Goal: Book appointment/travel/reservation

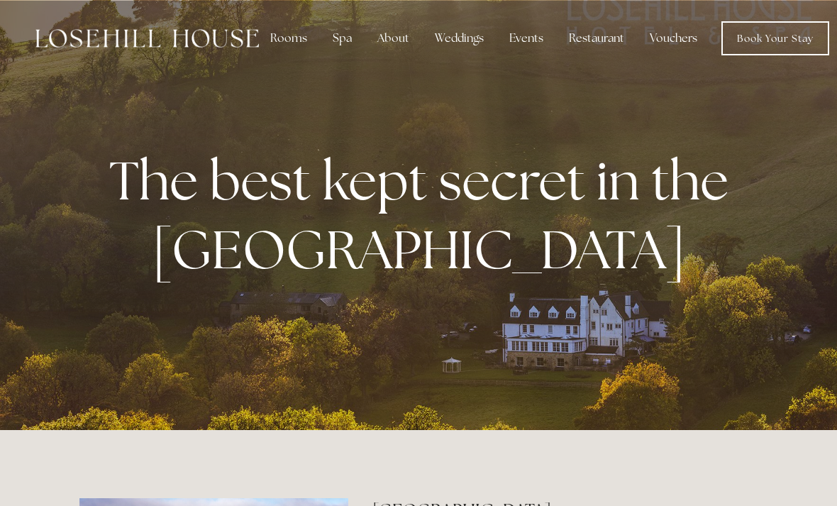
click at [287, 48] on div "Rooms" at bounding box center [289, 38] width 60 height 28
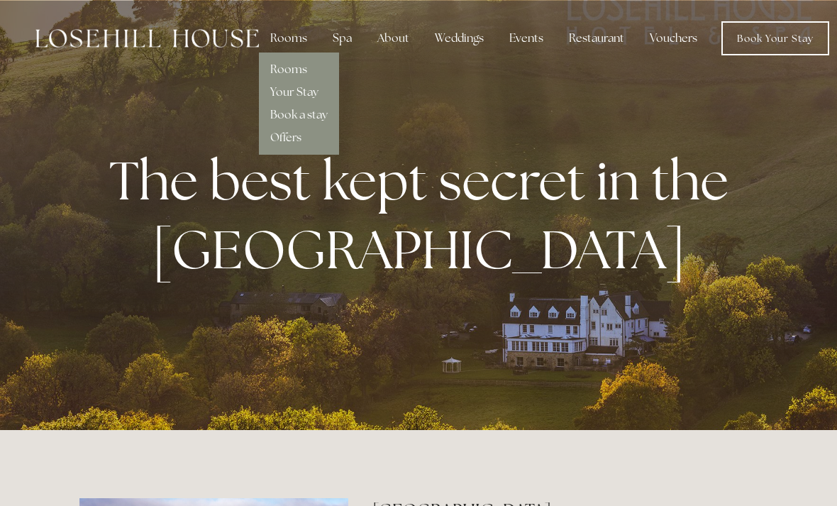
click at [303, 77] on link "Rooms" at bounding box center [288, 69] width 37 height 15
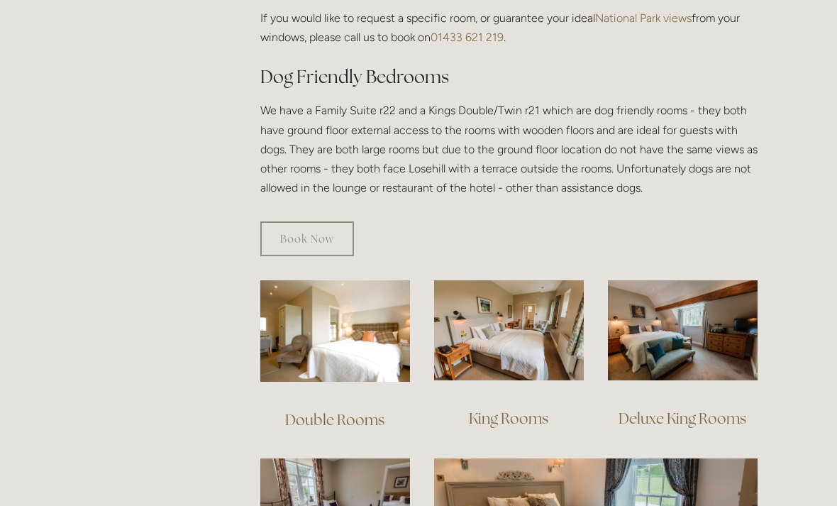
scroll to position [763, 0]
click at [350, 338] on img at bounding box center [335, 330] width 150 height 101
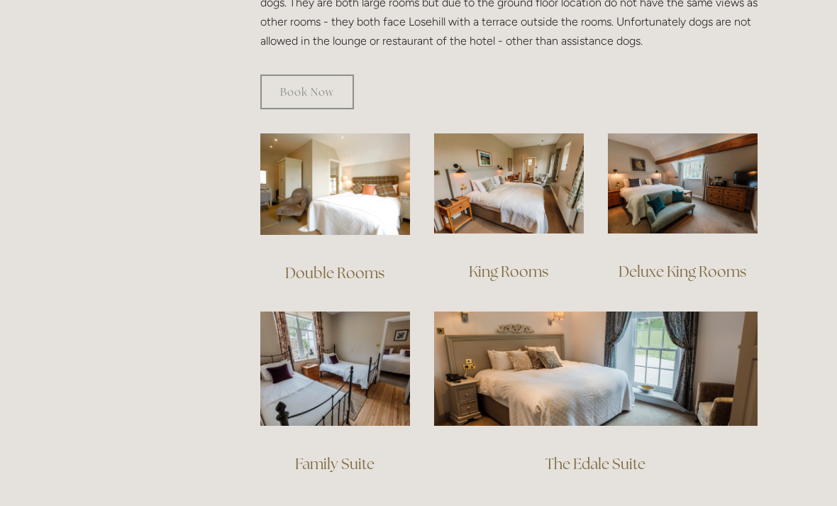
scroll to position [992, 0]
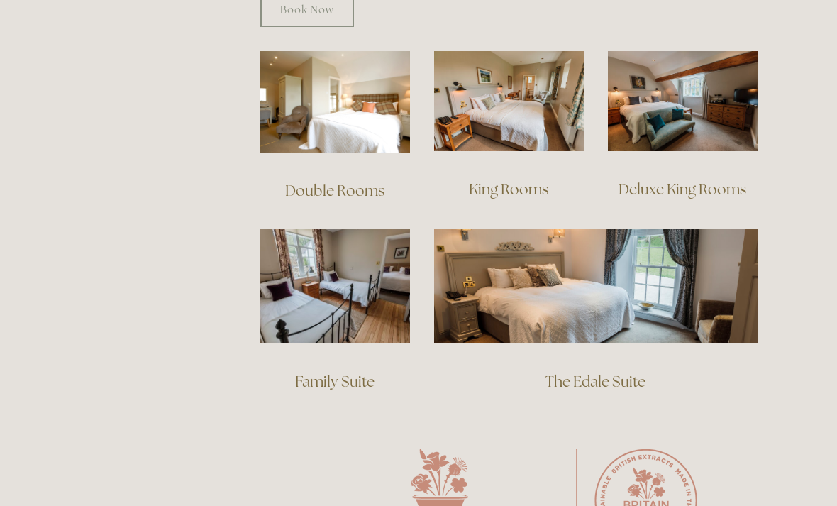
click at [499, 266] on img at bounding box center [596, 286] width 324 height 114
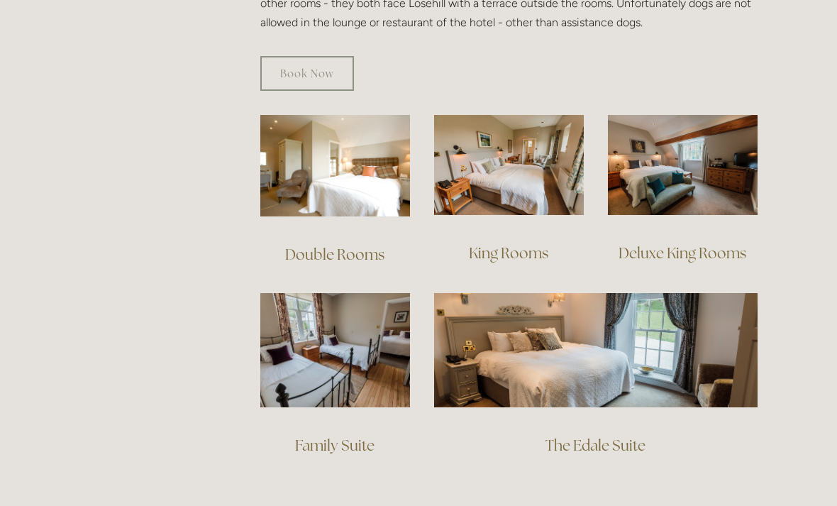
scroll to position [788, 0]
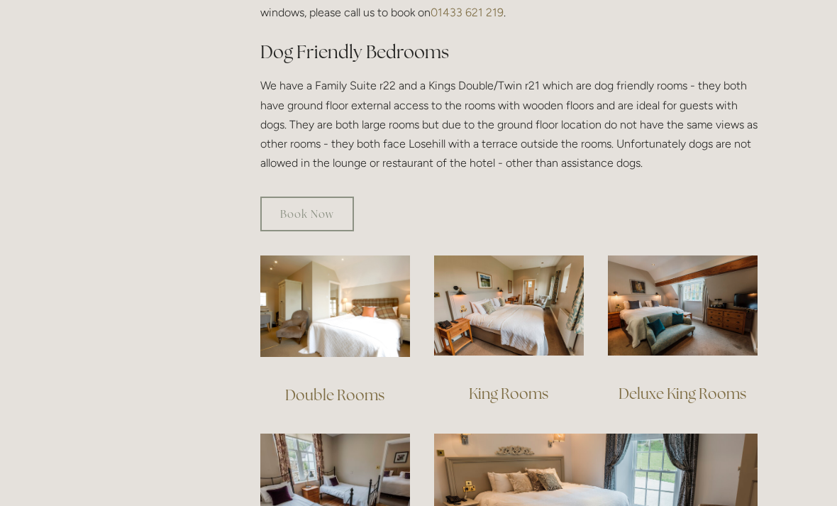
click at [714, 294] on img at bounding box center [683, 305] width 150 height 100
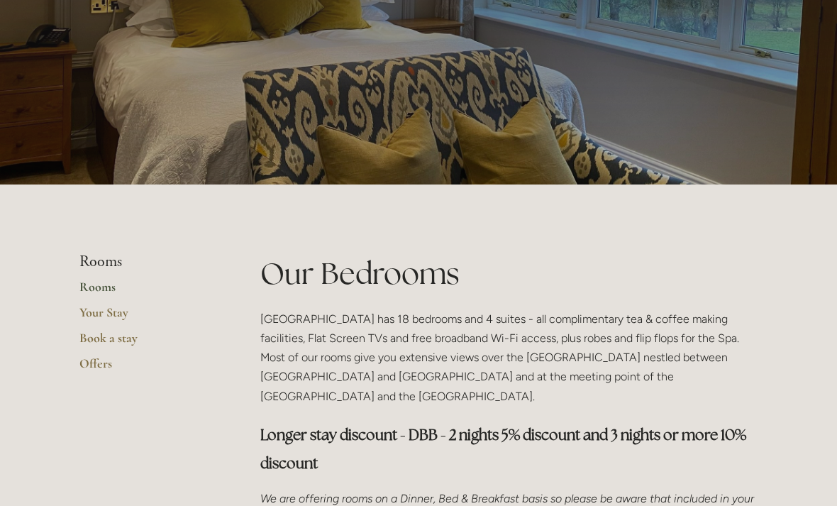
scroll to position [0, 0]
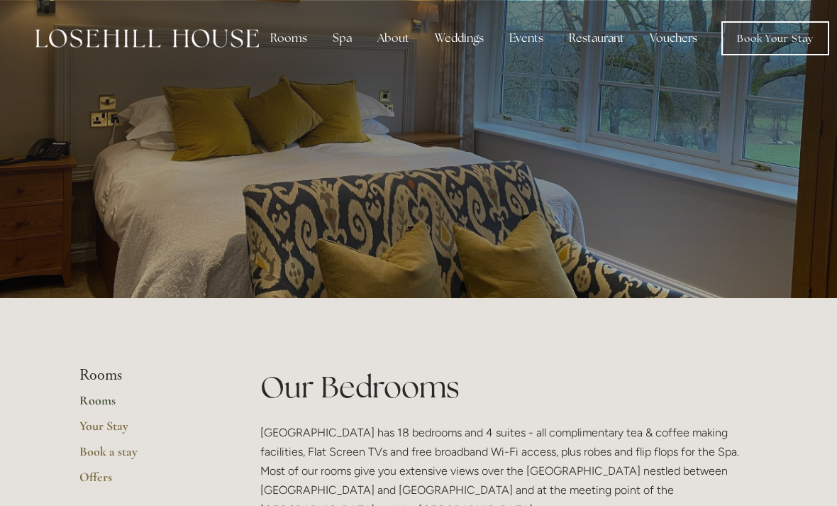
click at [344, 41] on div "Spa" at bounding box center [342, 38] width 42 height 28
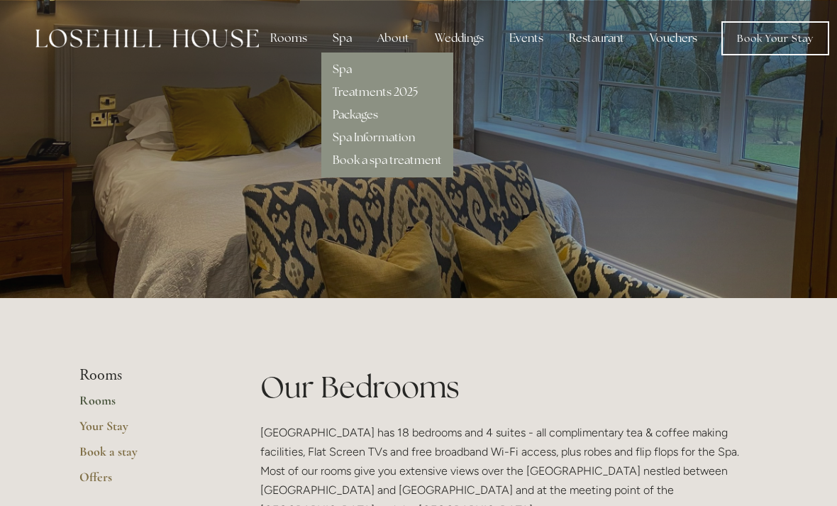
click at [340, 75] on link "Spa" at bounding box center [342, 69] width 19 height 15
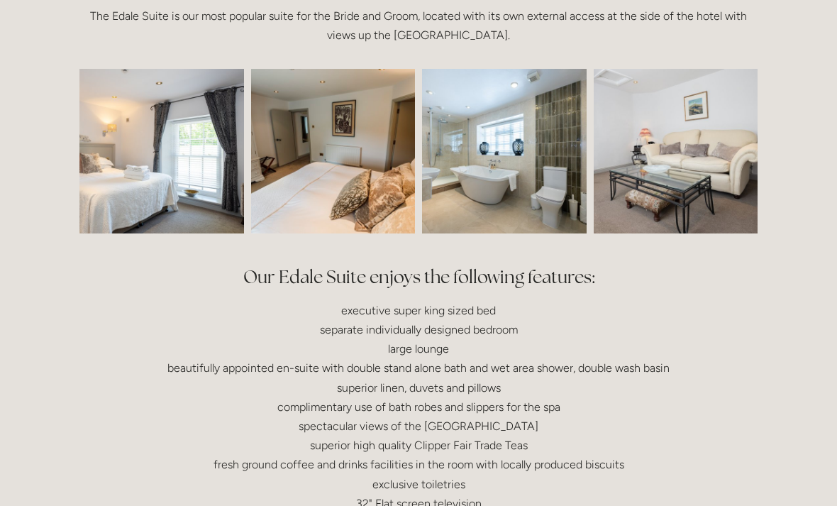
scroll to position [417, 0]
click at [302, 172] on img at bounding box center [333, 150] width 247 height 165
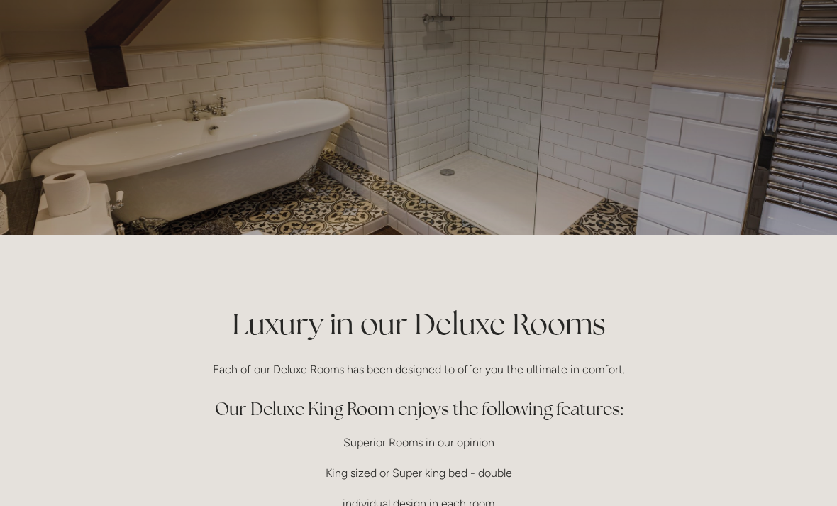
scroll to position [63, 0]
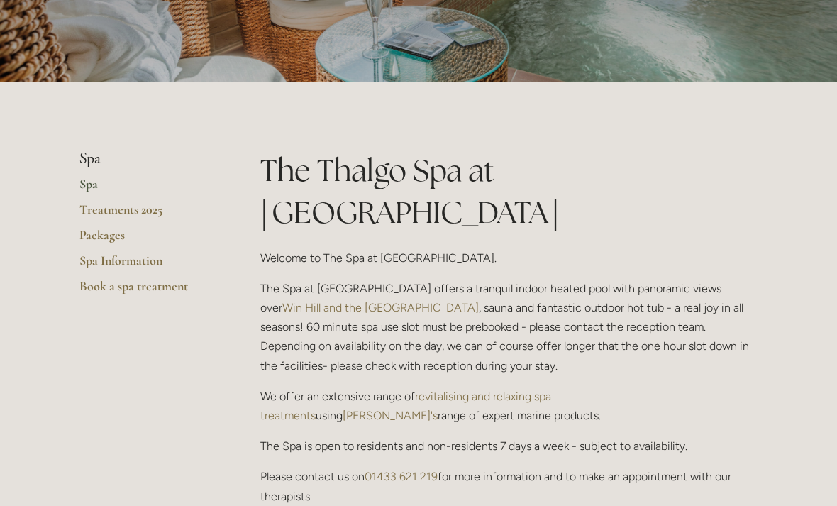
scroll to position [216, 0]
click at [108, 238] on link "Packages" at bounding box center [147, 240] width 136 height 26
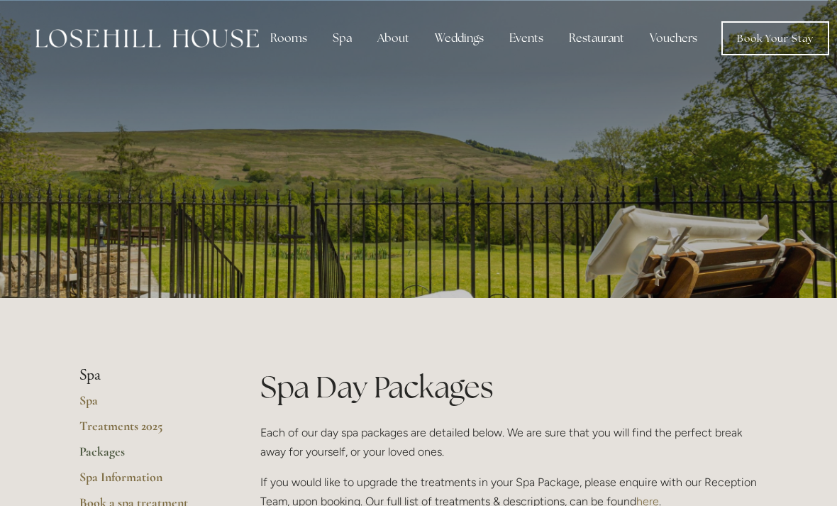
click at [394, 37] on div "About" at bounding box center [393, 38] width 55 height 28
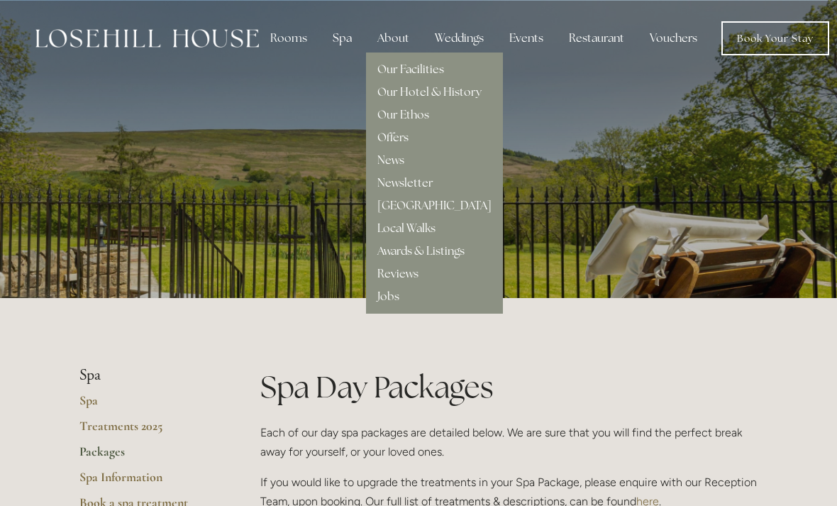
click at [402, 232] on link "Local Walks" at bounding box center [406, 228] width 58 height 15
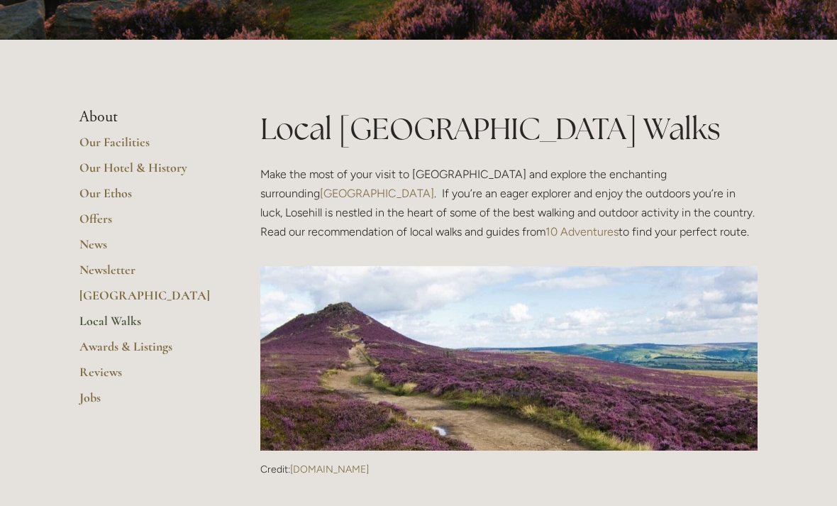
scroll to position [232, 0]
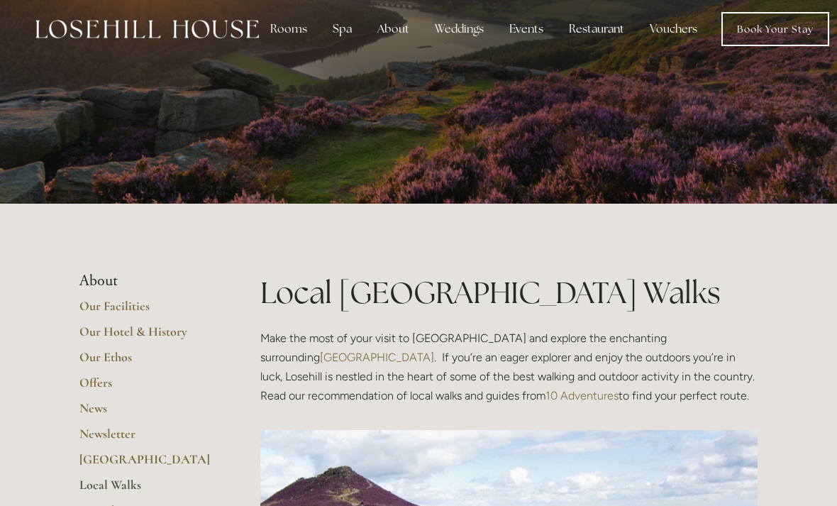
scroll to position [9, 0]
click at [771, 35] on link "Book Your Stay" at bounding box center [776, 29] width 108 height 34
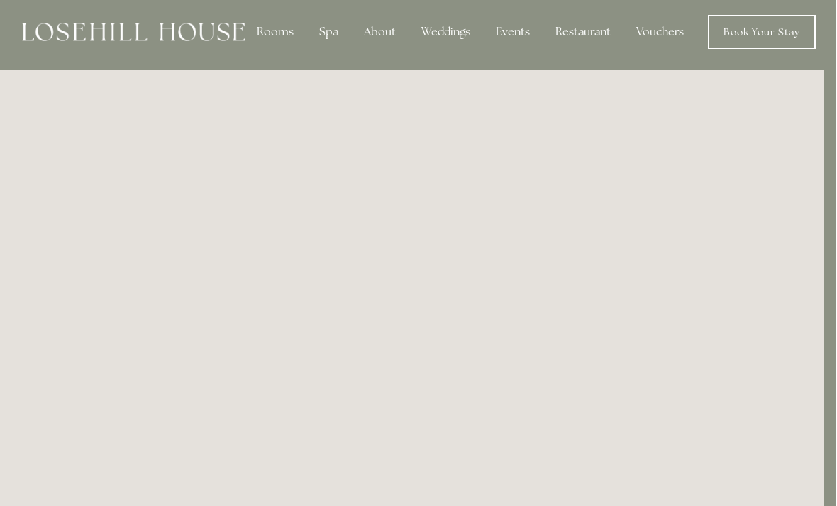
scroll to position [0, 12]
